Goal: Task Accomplishment & Management: Use online tool/utility

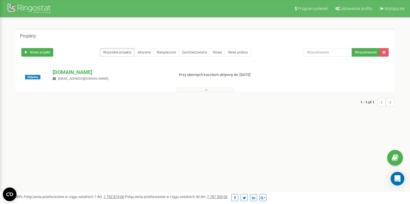
drag, startPoint x: 224, startPoint y: 88, endPoint x: 217, endPoint y: 88, distance: 7.1
click at [224, 88] on button at bounding box center [205, 90] width 57 height 4
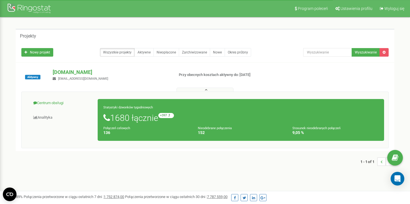
click at [62, 105] on link "Centrum obsługi" at bounding box center [62, 103] width 72 height 14
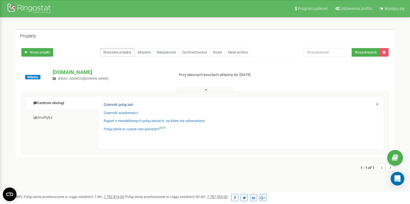
click at [128, 104] on link "Dziennik połączeń" at bounding box center [119, 104] width 30 height 5
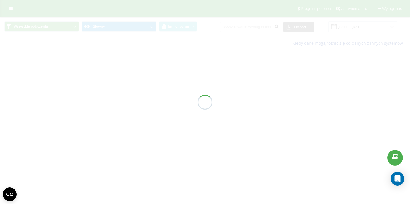
click at [362, 26] on div at bounding box center [205, 102] width 410 height 204
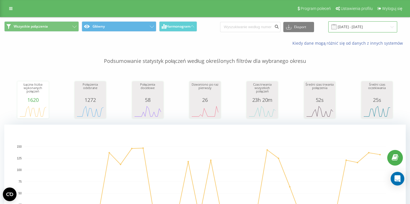
click at [356, 27] on input "[DATE] - [DATE]" at bounding box center [363, 26] width 69 height 11
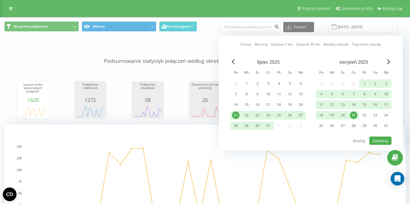
click at [355, 113] on div "21" at bounding box center [353, 115] width 7 height 7
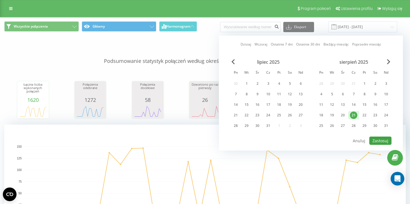
click at [377, 138] on button "Zastosuj" at bounding box center [381, 141] width 22 height 8
type input "[DATE] - [DATE]"
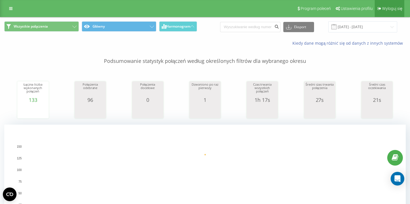
click at [402, 9] on span "Wyloguj się" at bounding box center [392, 8] width 20 height 5
